Goal: Find specific page/section: Find specific page/section

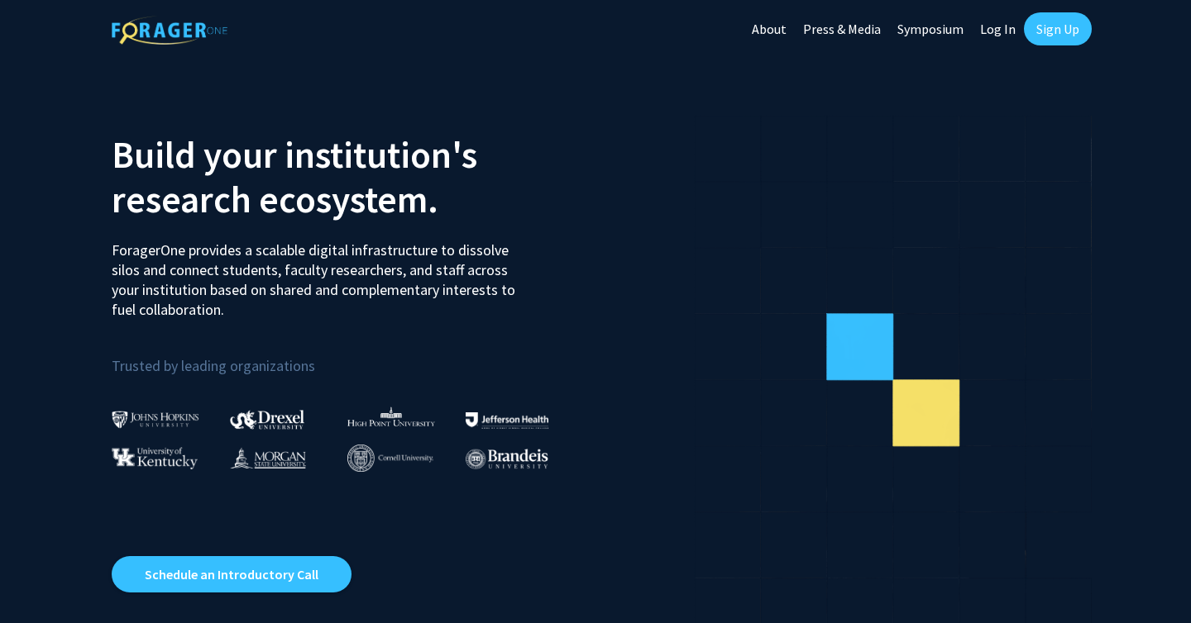
click at [990, 20] on link "Log In" at bounding box center [997, 29] width 52 height 58
select select
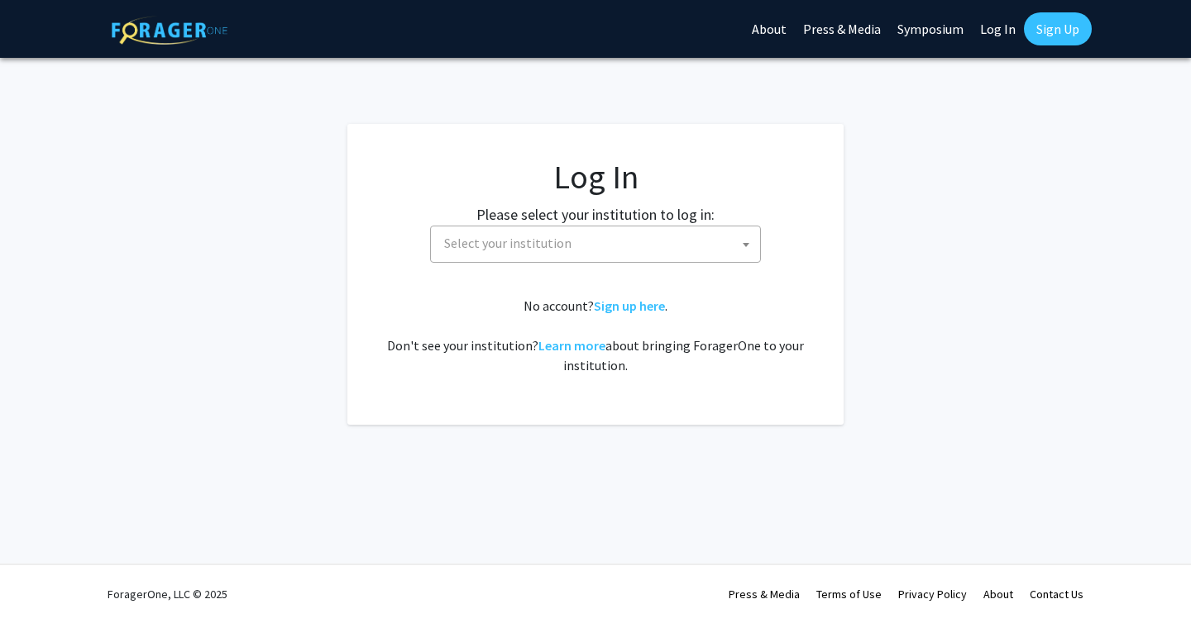
click at [602, 230] on span "Select your institution" at bounding box center [598, 244] width 322 height 34
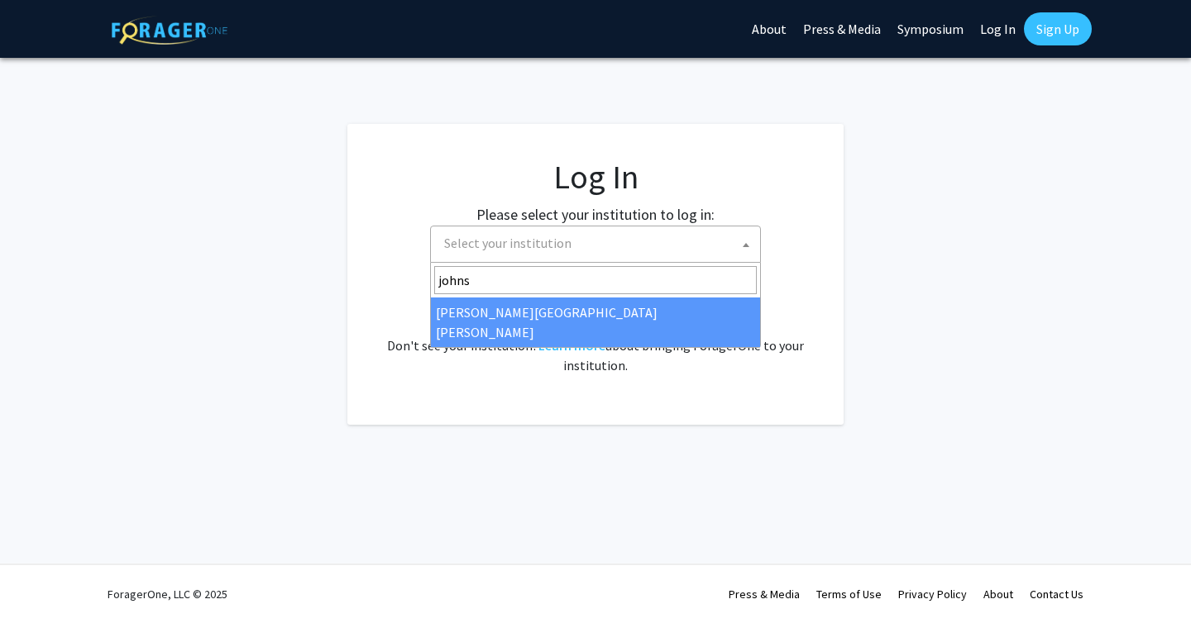
type input "johns"
select select "1"
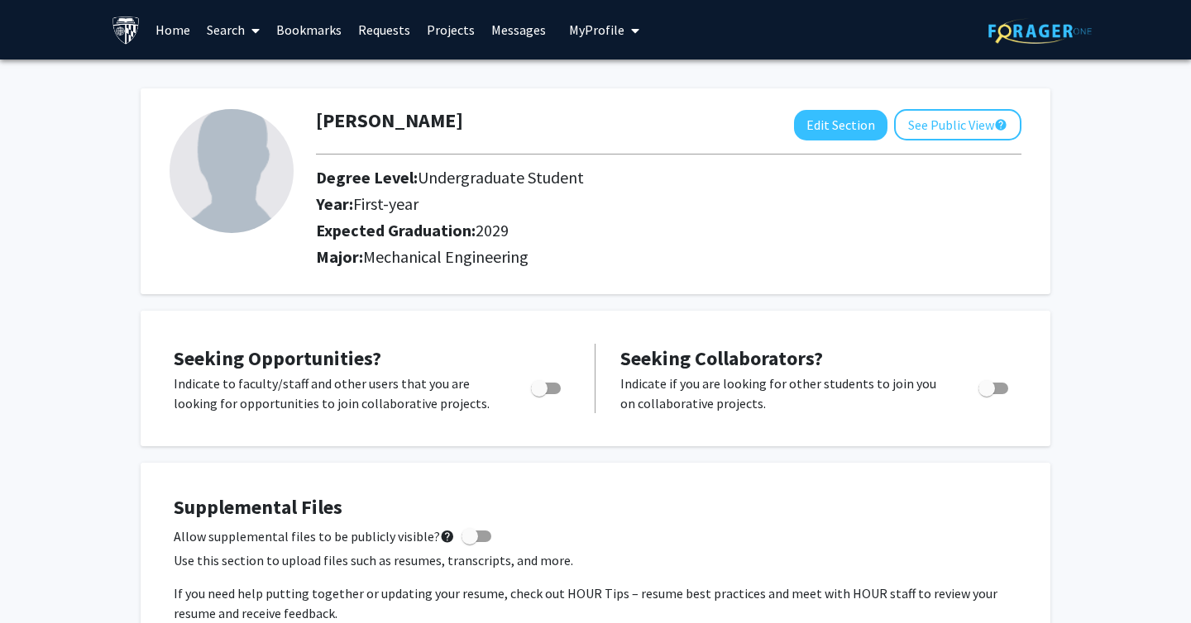
click at [232, 29] on link "Search" at bounding box center [232, 30] width 69 height 58
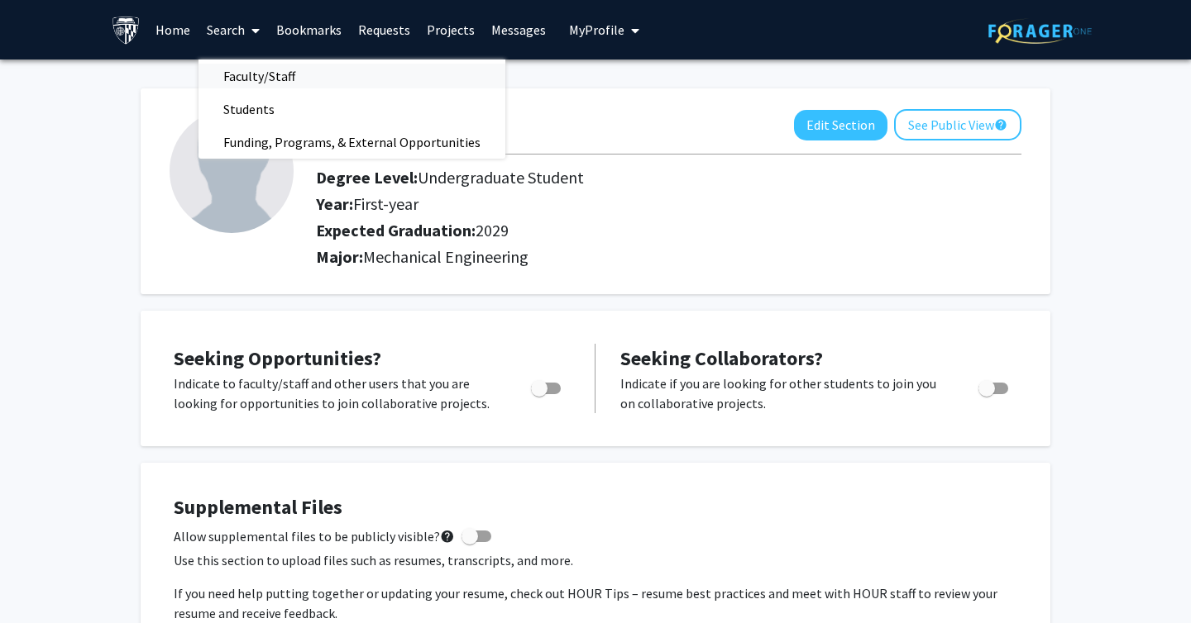
click at [265, 75] on span "Faculty/Staff" at bounding box center [259, 76] width 122 height 33
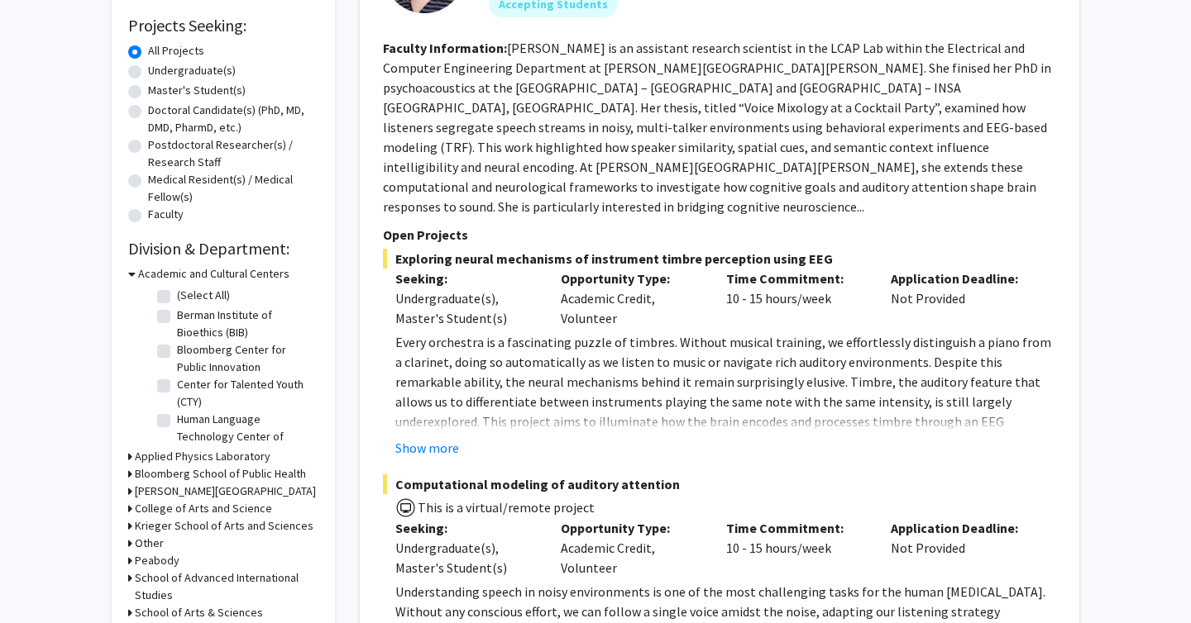
scroll to position [282, 0]
